Goal: Information Seeking & Learning: Learn about a topic

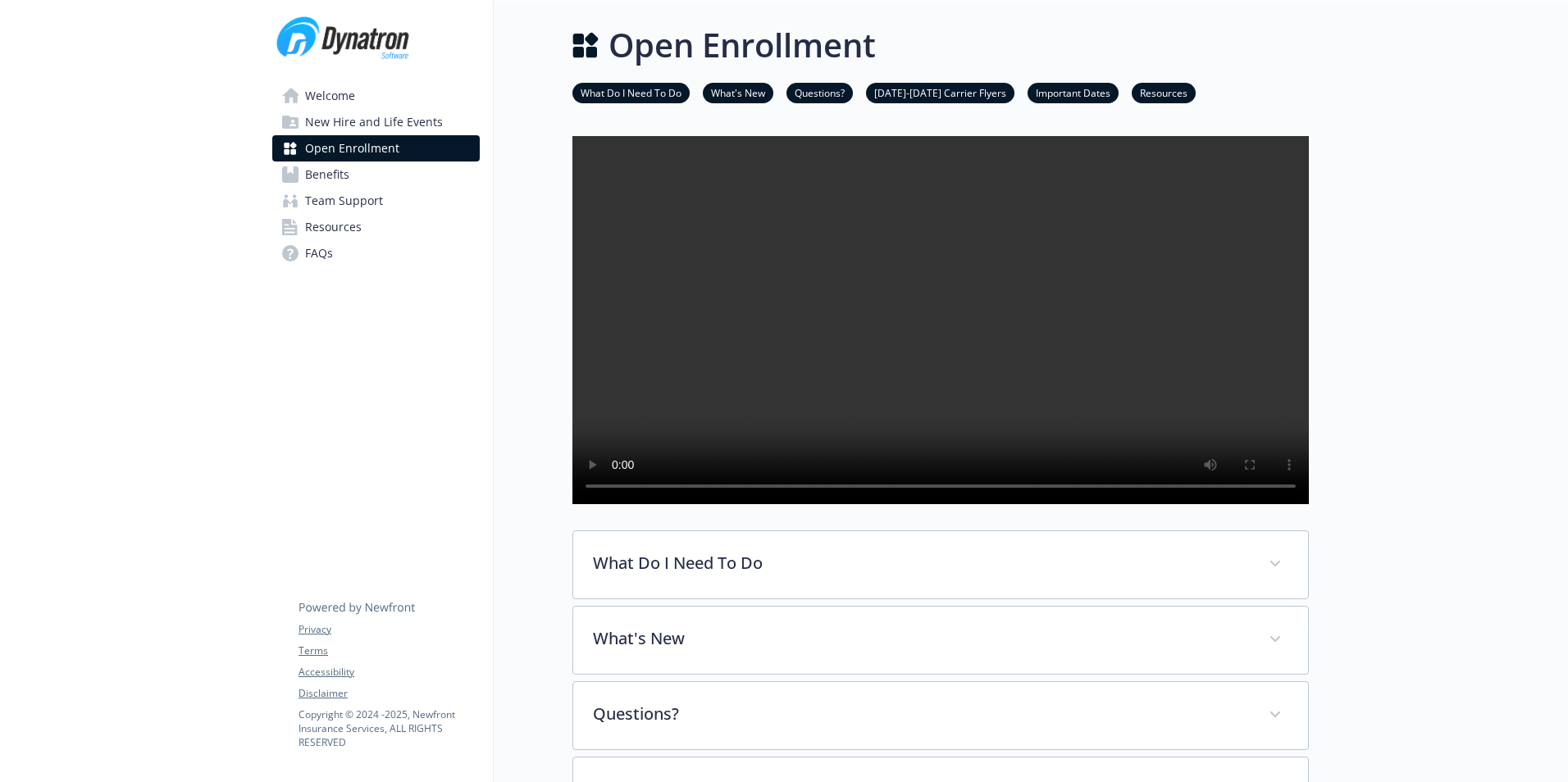
click at [352, 183] on link "Benefits" at bounding box center [376, 175] width 208 height 26
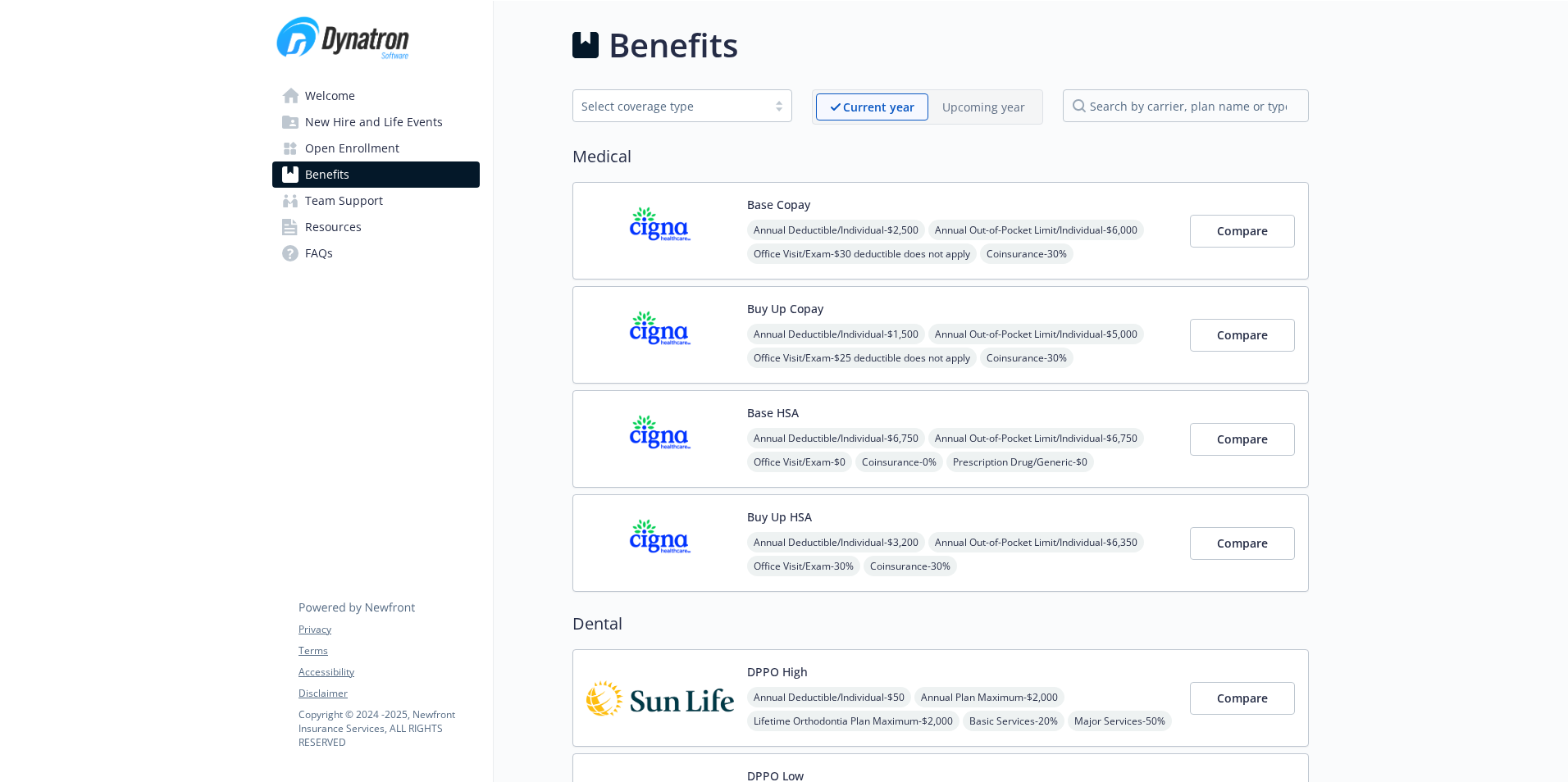
click at [954, 118] on div "Upcoming year" at bounding box center [984, 106] width 111 height 27
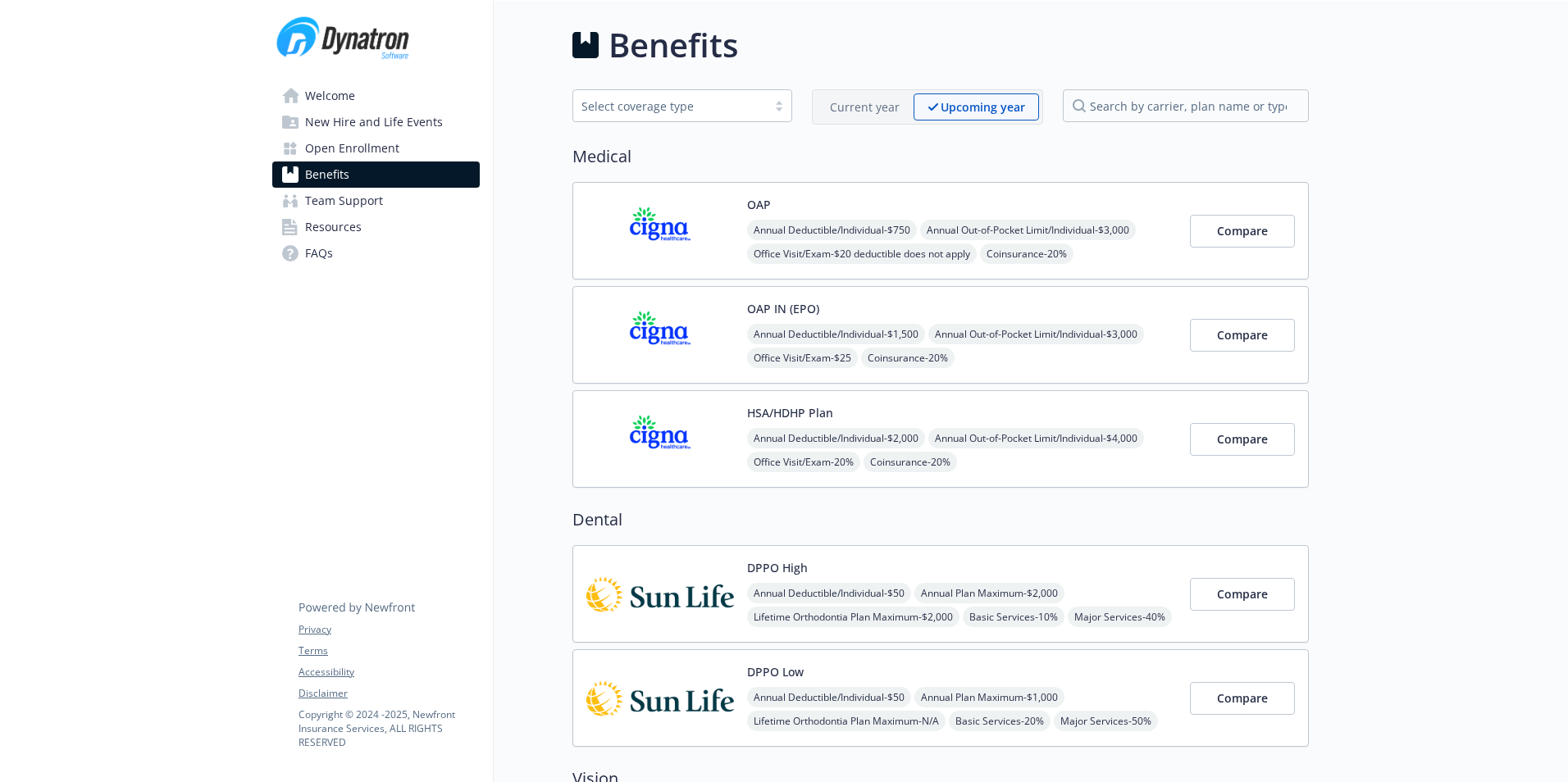
click at [871, 101] on p "Current year" at bounding box center [864, 107] width 70 height 17
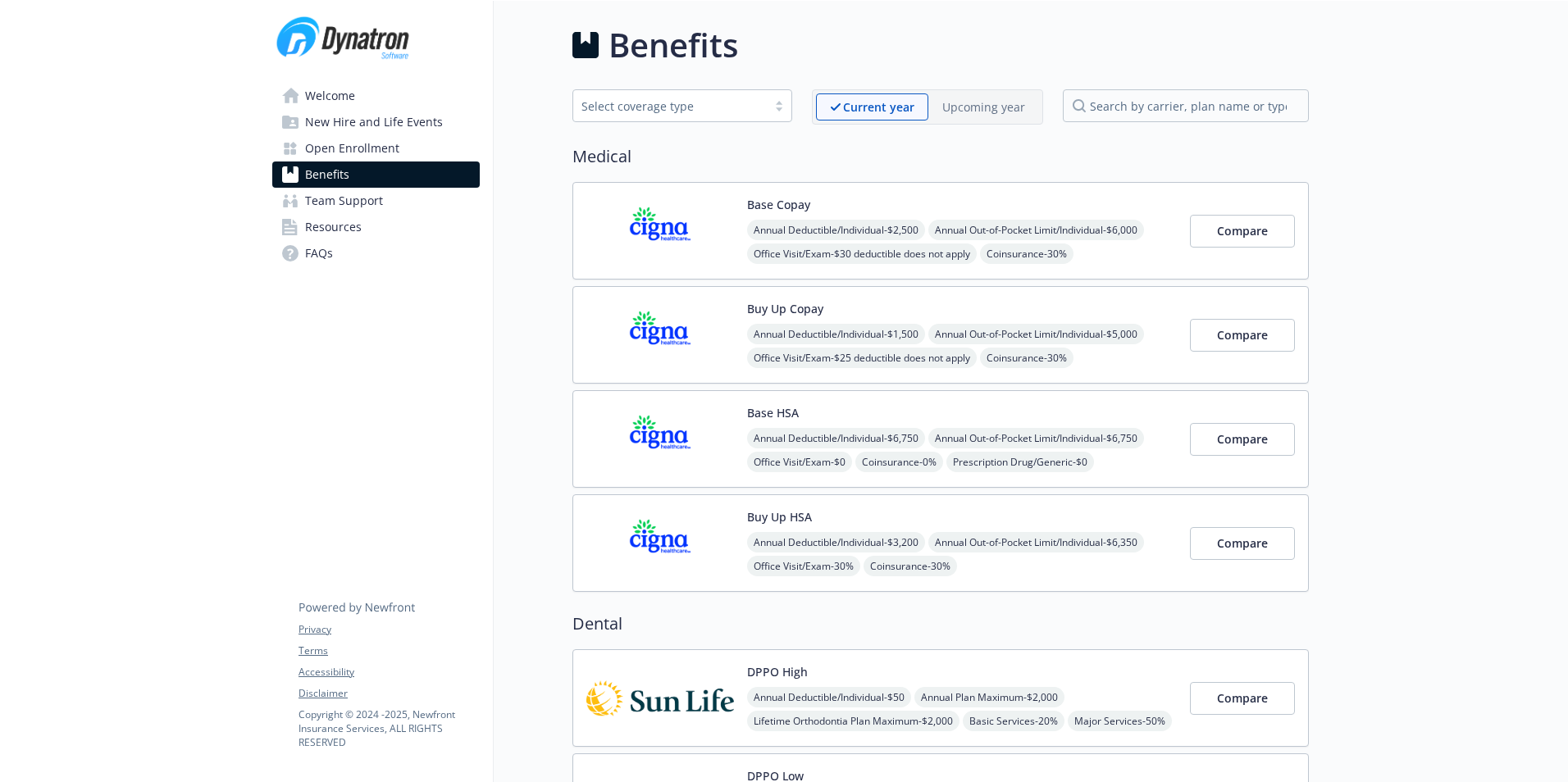
click at [981, 102] on p "Upcoming year" at bounding box center [984, 107] width 83 height 17
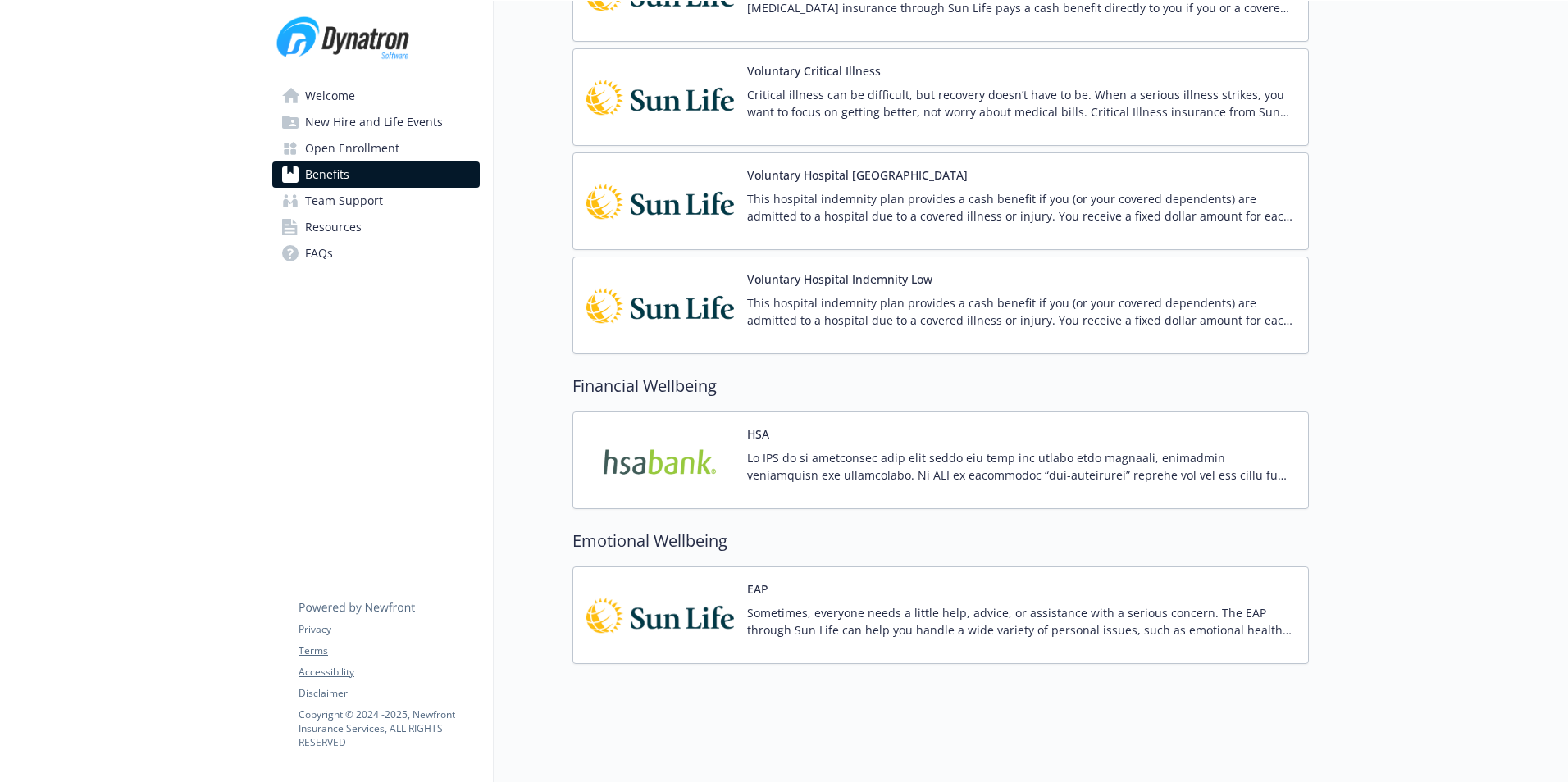
scroll to position [1753, 0]
click at [655, 599] on img at bounding box center [660, 615] width 148 height 70
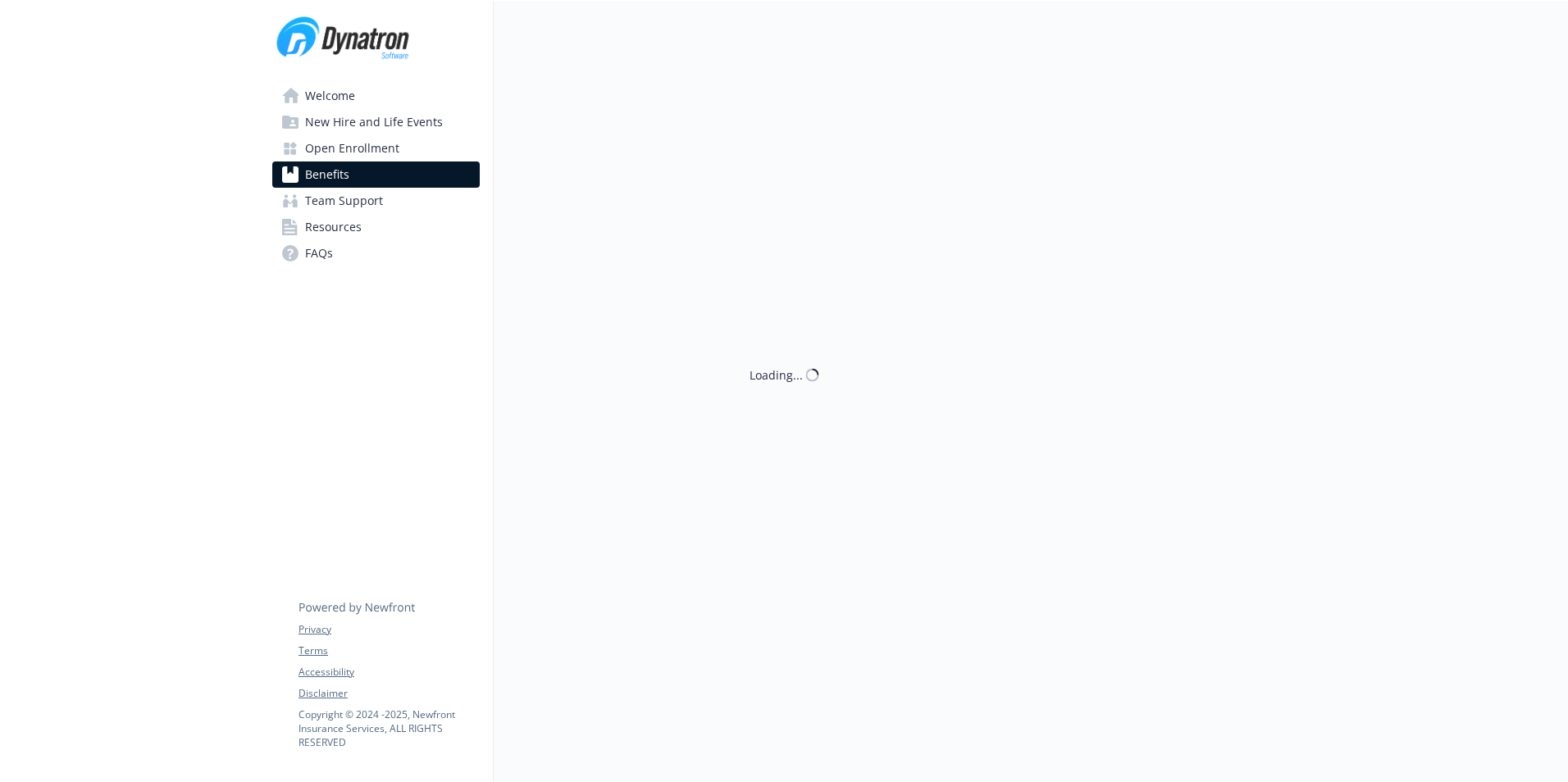
scroll to position [1753, 0]
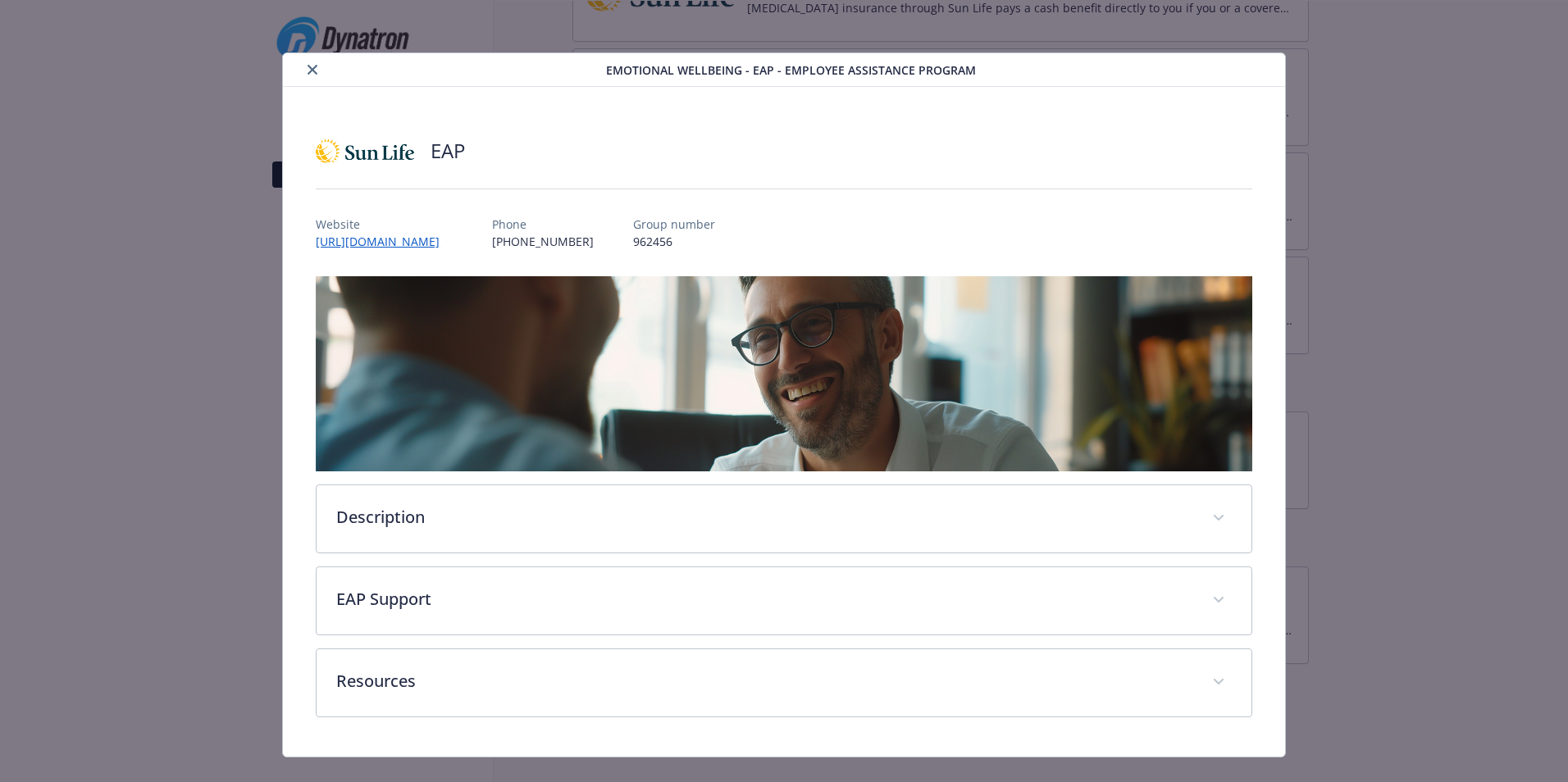
click at [315, 72] on icon "close" at bounding box center [312, 69] width 10 height 10
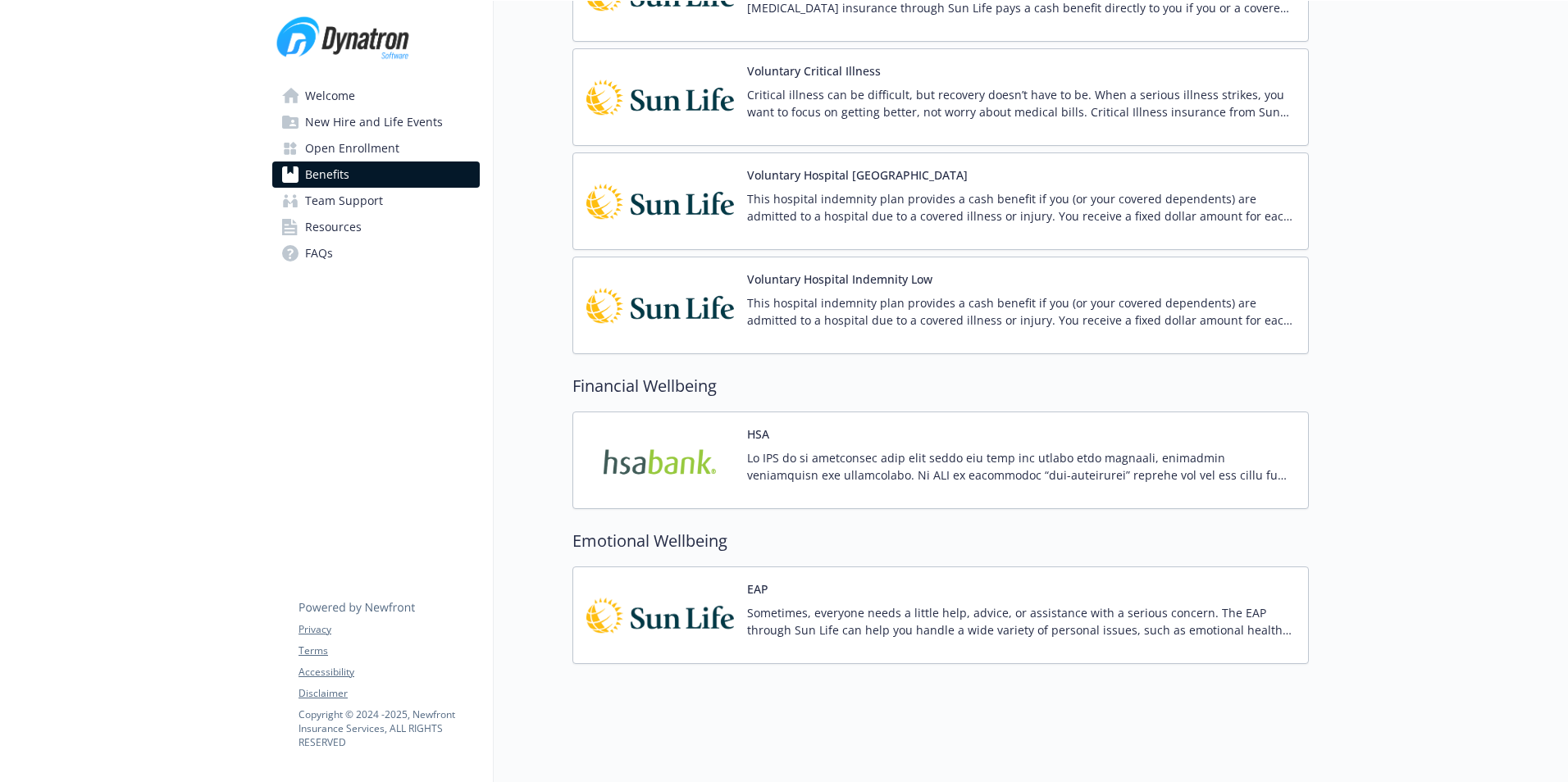
click at [852, 449] on p at bounding box center [1020, 466] width 548 height 35
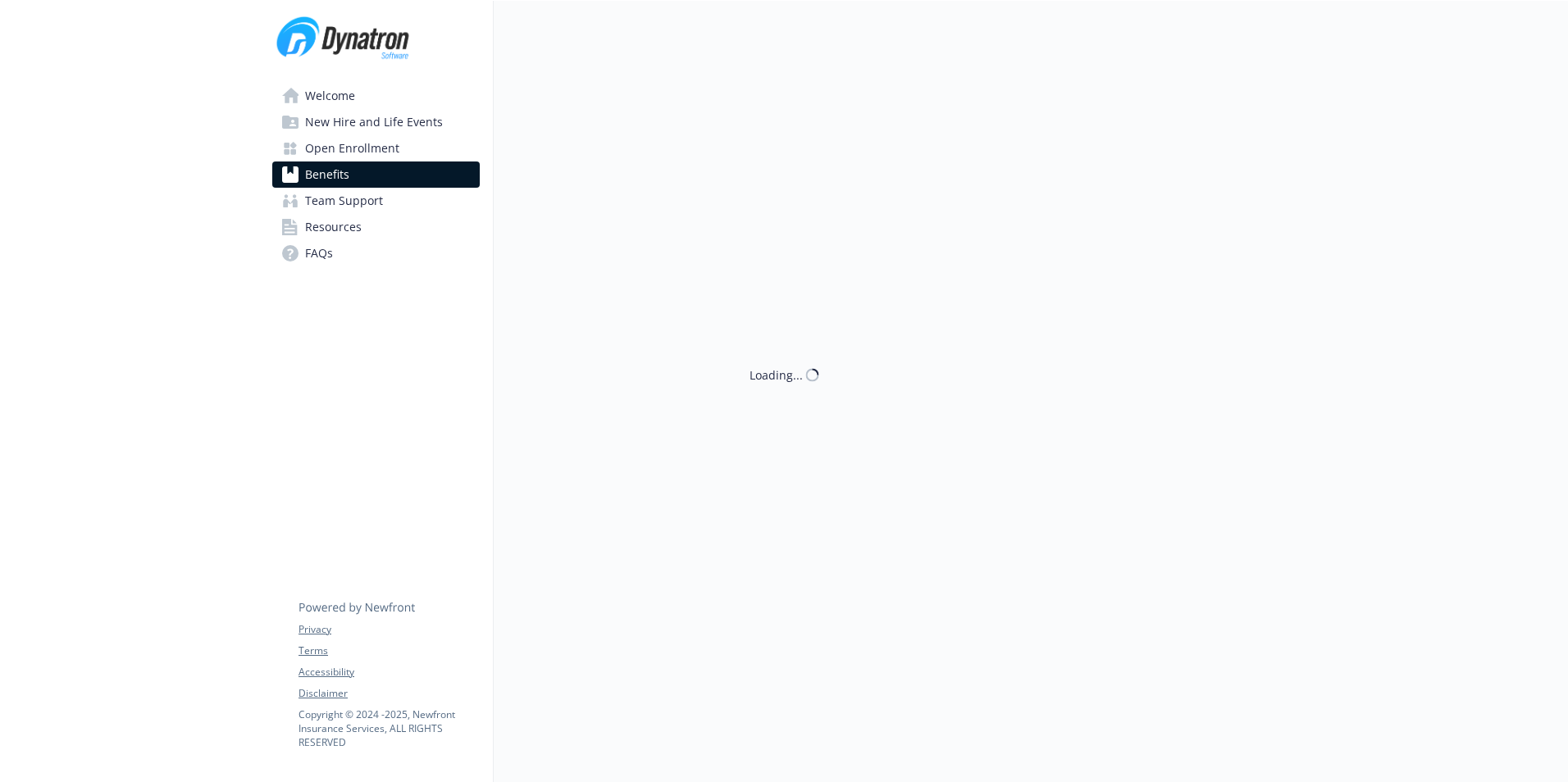
scroll to position [1753, 0]
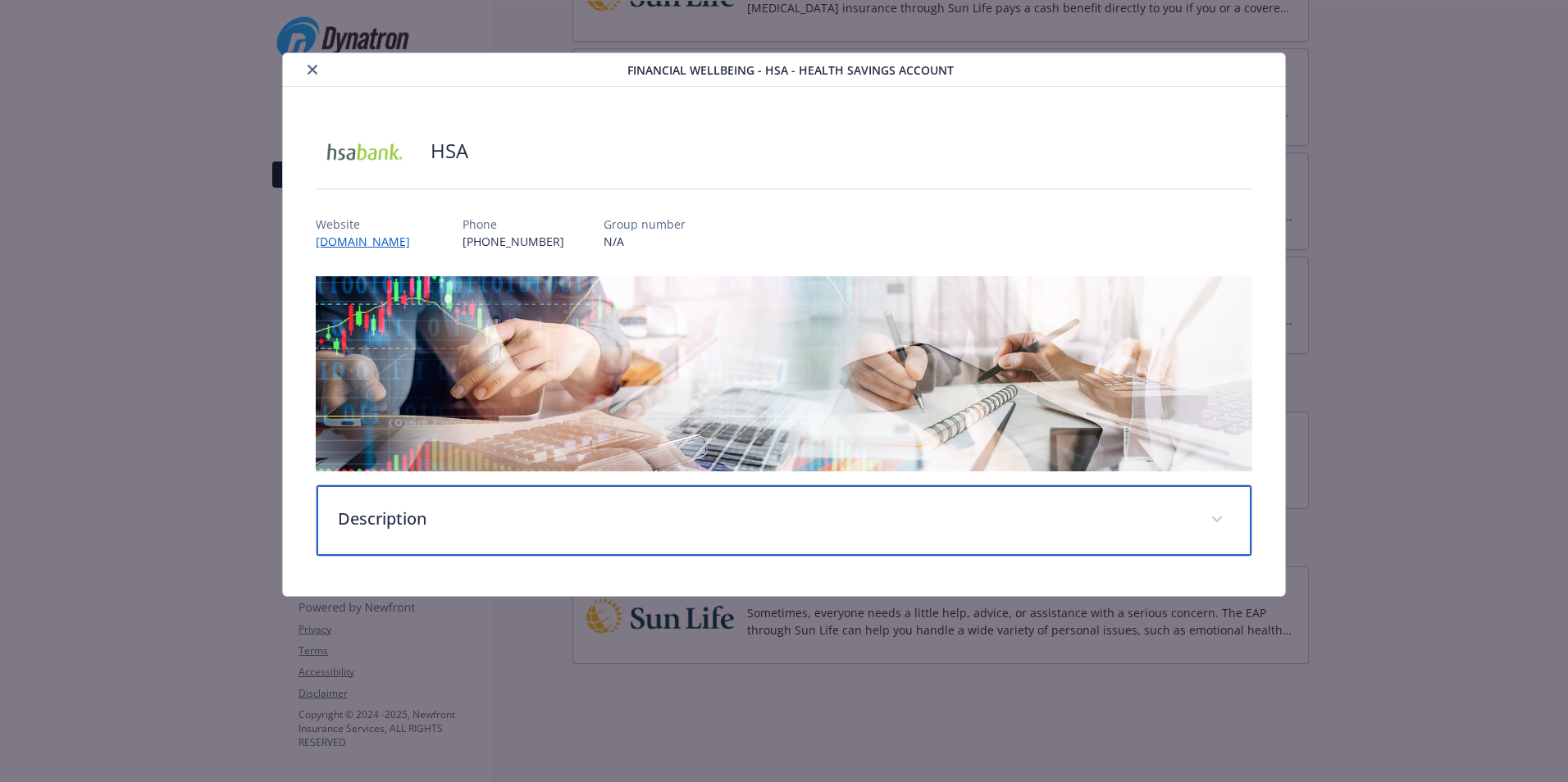
click at [596, 547] on div "Description" at bounding box center [784, 521] width 935 height 71
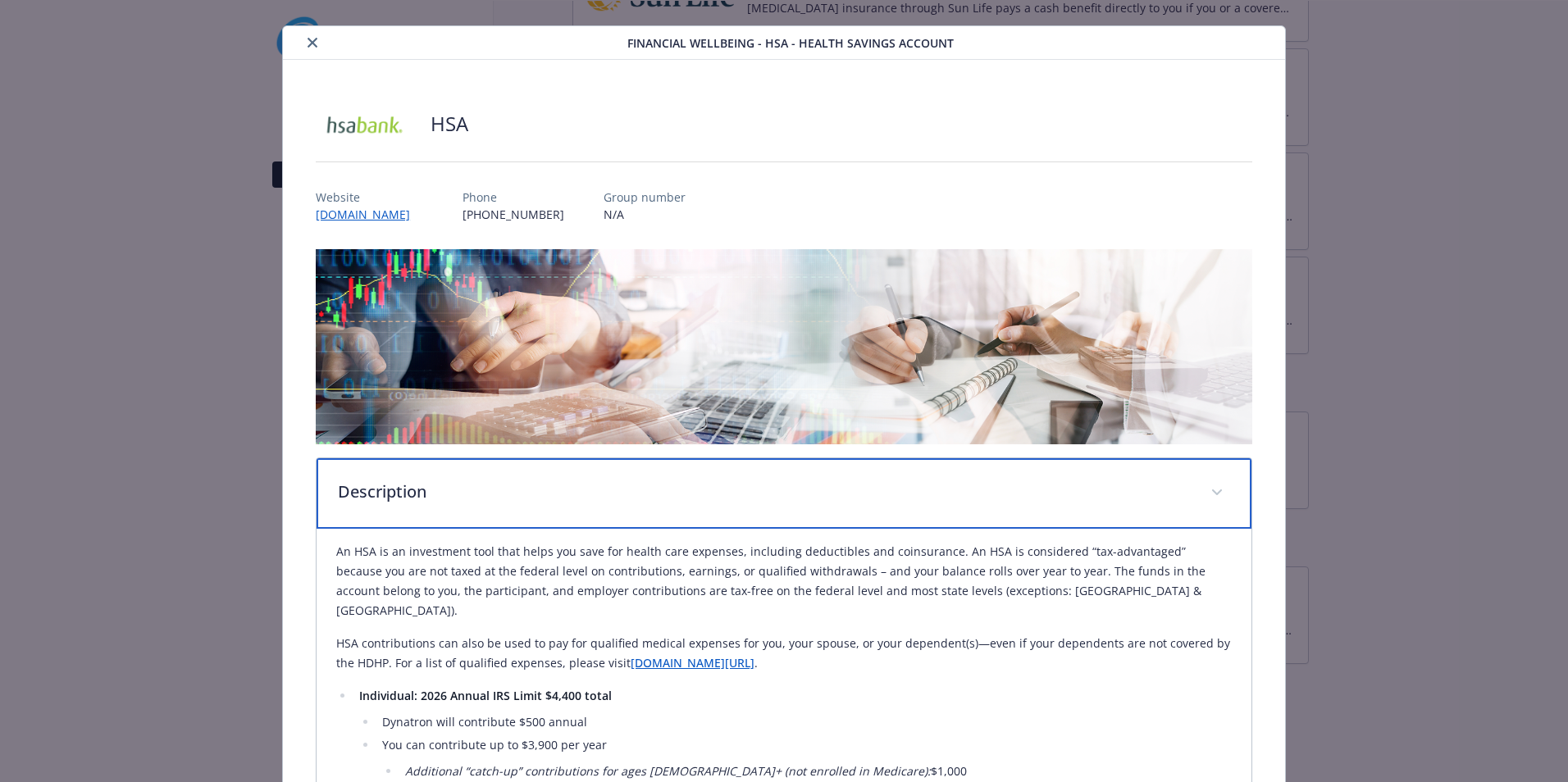
scroll to position [0, 0]
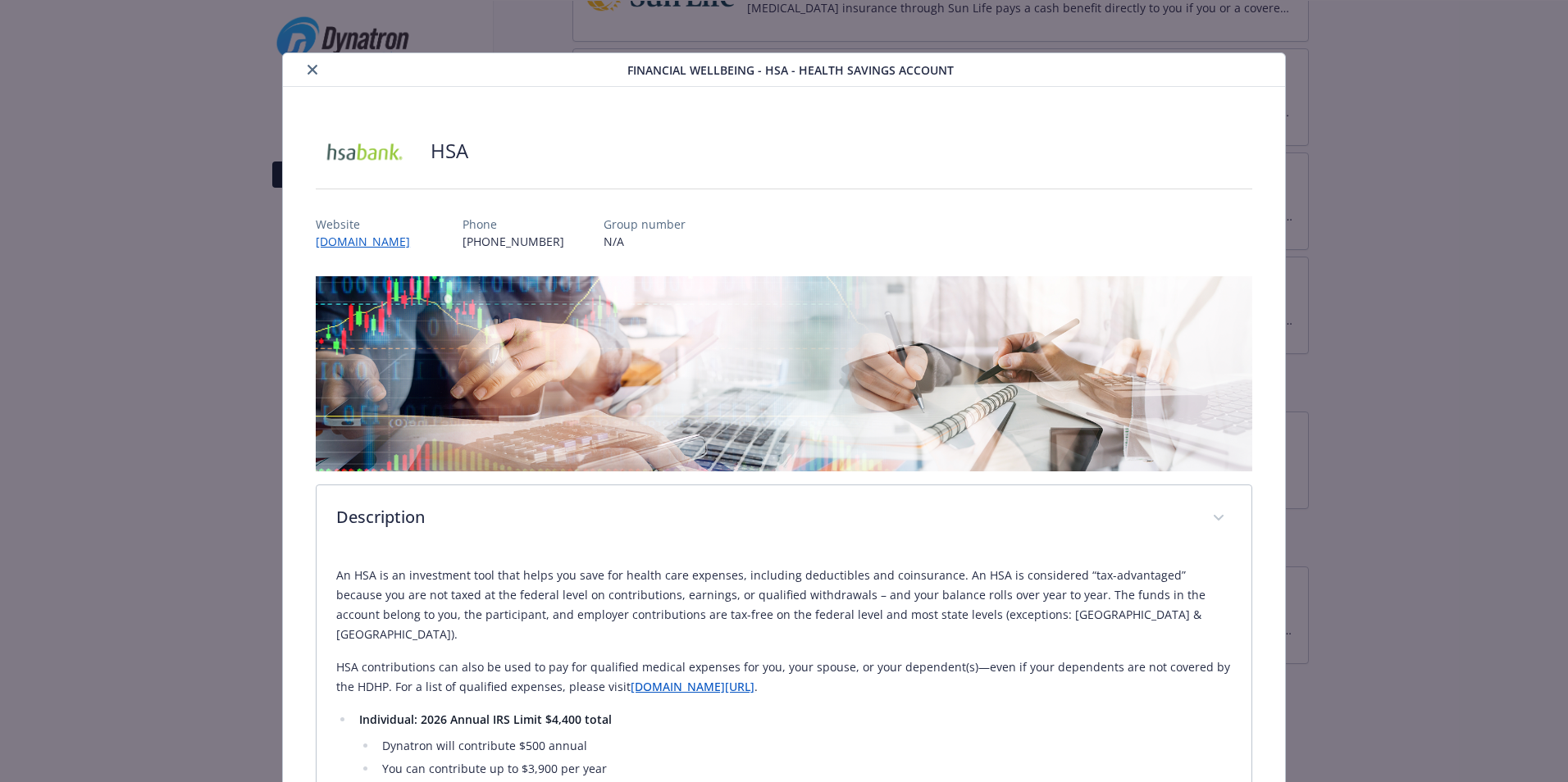
click at [312, 80] on div "Financial Wellbeing - HSA - Health Savings Account" at bounding box center [784, 70] width 1002 height 34
click at [310, 65] on icon "close" at bounding box center [312, 69] width 10 height 10
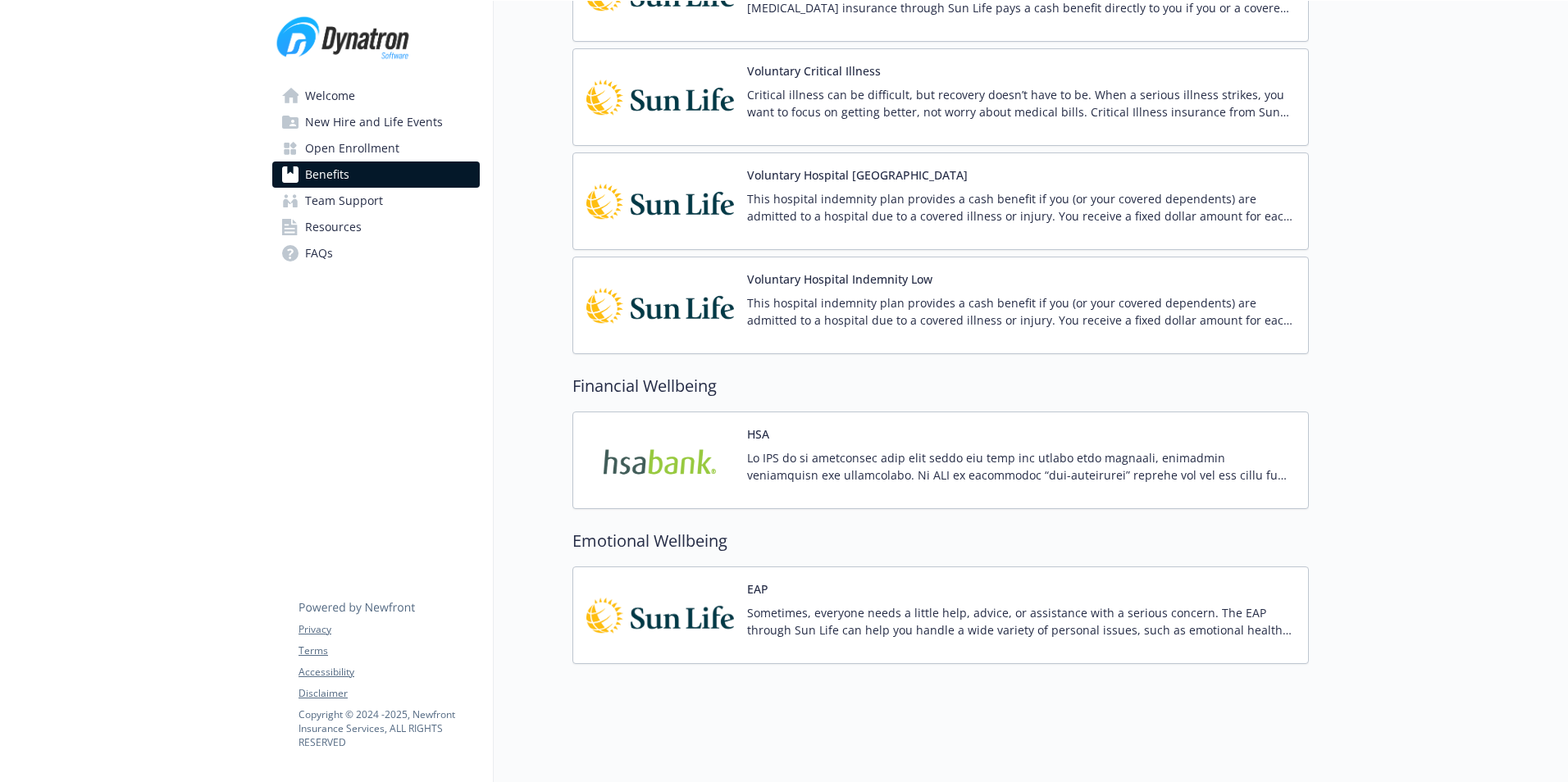
click at [334, 144] on span "Open Enrollment" at bounding box center [352, 148] width 94 height 26
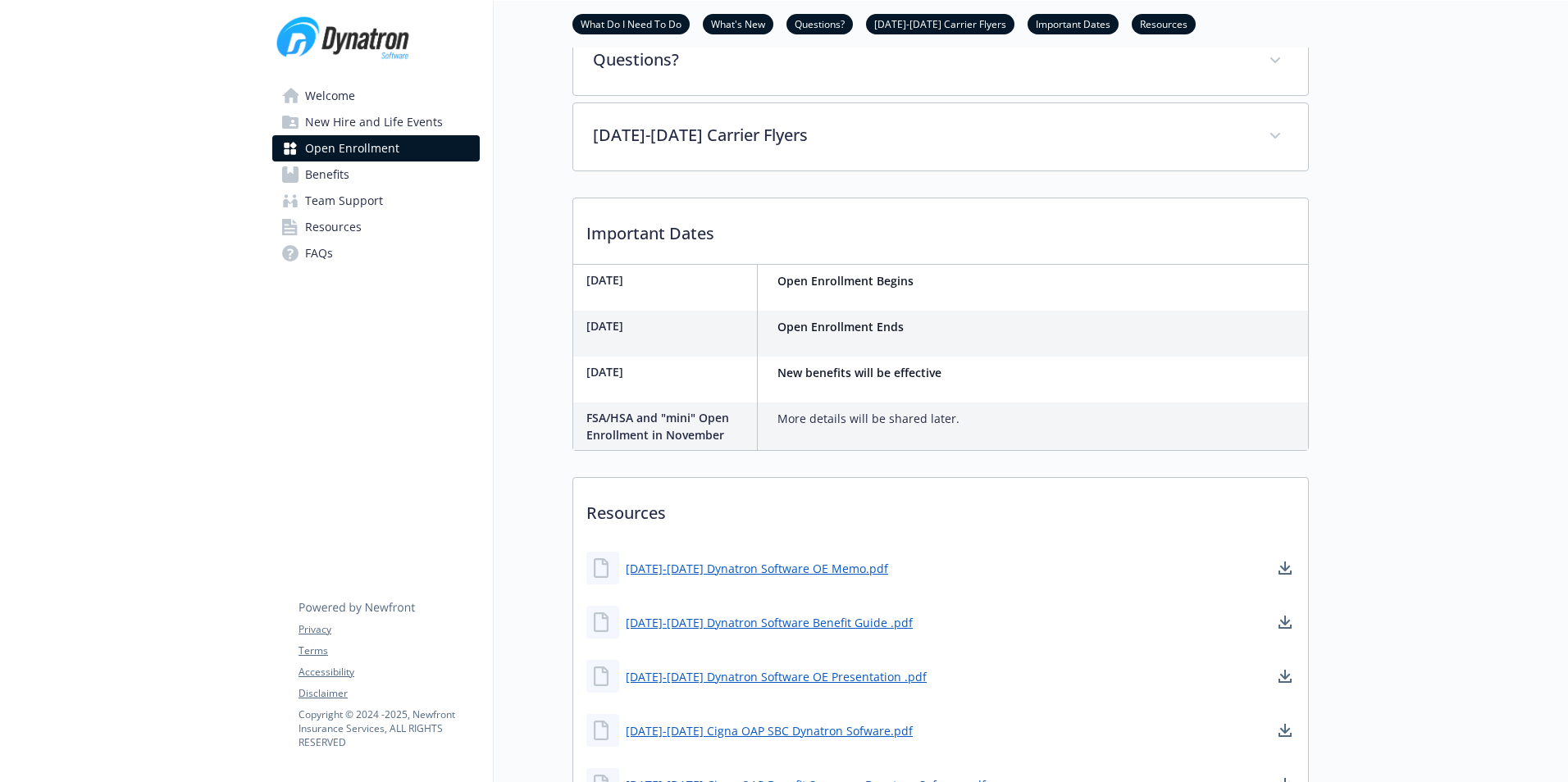
scroll to position [742, 0]
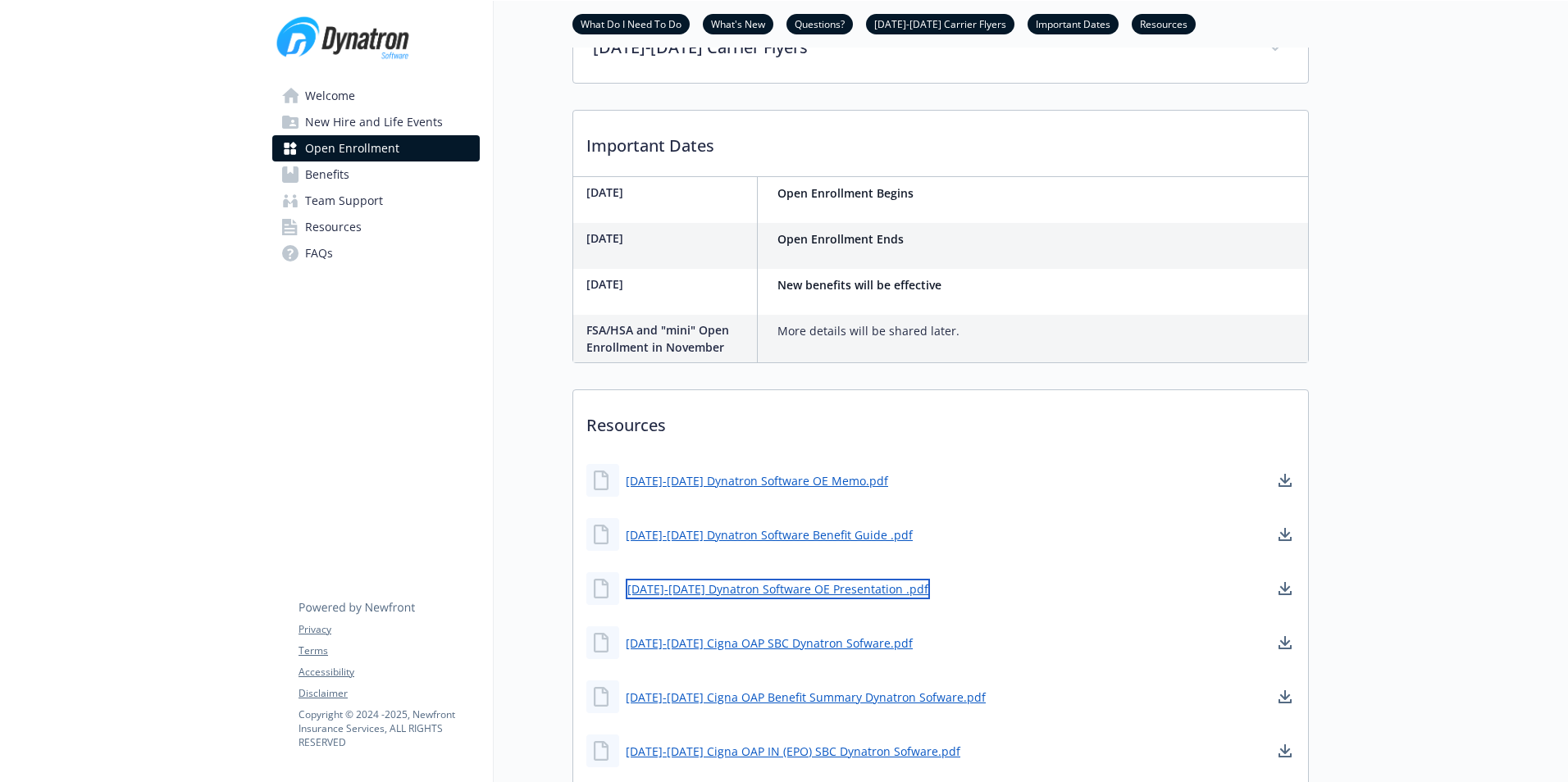
click at [781, 599] on link "[DATE]-[DATE] Dynatron Software OE Presentation .pdf" at bounding box center [778, 589] width 305 height 21
